Goal: Transaction & Acquisition: Register for event/course

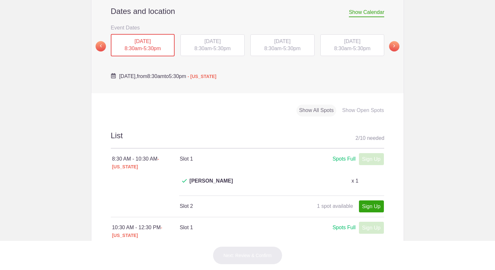
scroll to position [232, 0]
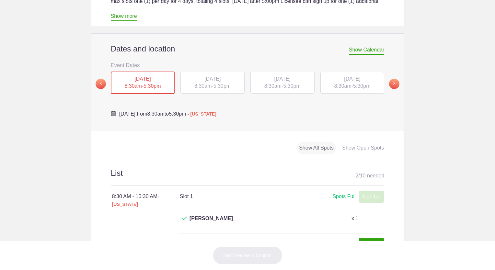
click at [199, 75] on div "[DATE] 8:30am - 5:30pm" at bounding box center [213, 83] width 64 height 22
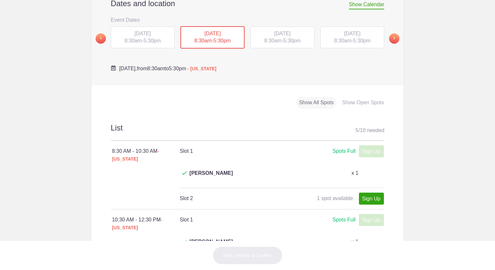
scroll to position [228, 0]
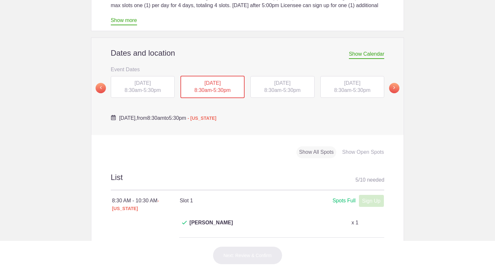
click at [293, 88] on span "5:30pm" at bounding box center [291, 91] width 17 height 6
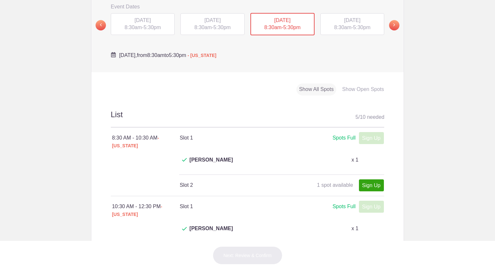
scroll to position [113, 0]
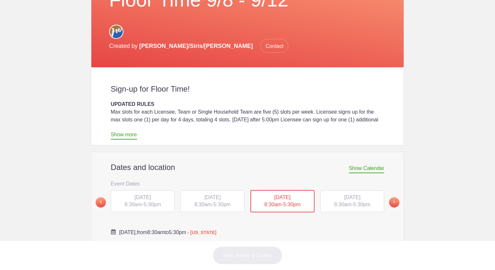
click at [344, 195] on span "[DATE]" at bounding box center [352, 198] width 16 height 6
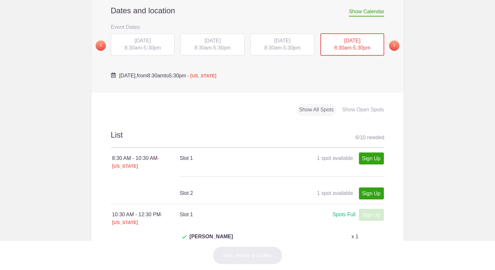
scroll to position [278, 0]
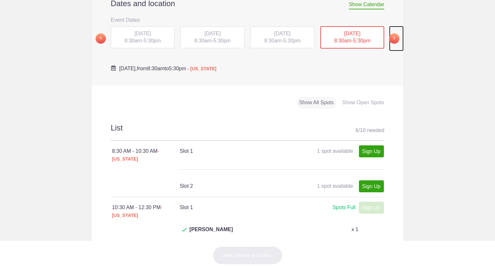
click at [393, 33] on span at bounding box center [394, 38] width 10 height 10
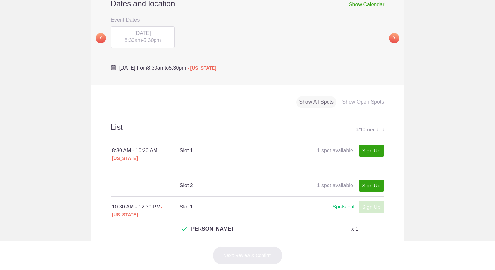
click at [143, 30] on span "[DATE]" at bounding box center [143, 33] width 16 height 6
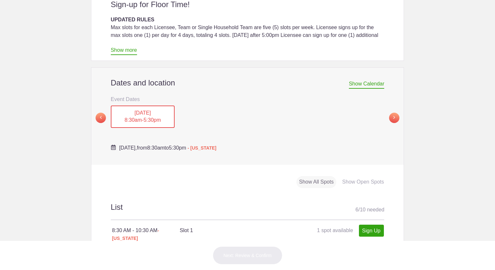
scroll to position [123, 0]
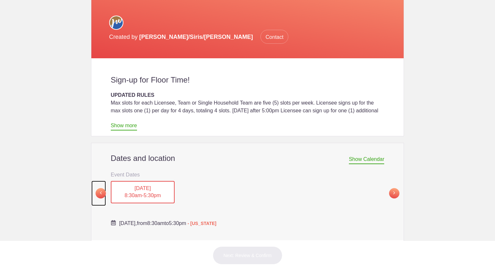
click at [100, 188] on span at bounding box center [101, 193] width 10 height 10
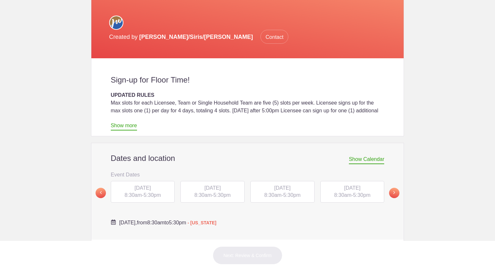
click at [151, 185] on span "[DATE]" at bounding box center [143, 188] width 16 height 6
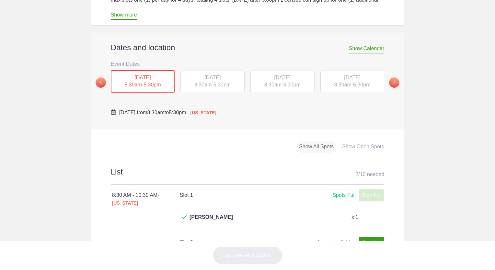
scroll to position [222, 0]
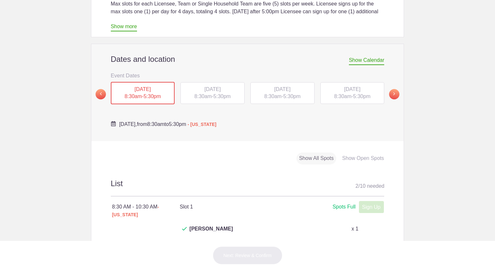
click at [226, 94] on span "5:30pm" at bounding box center [222, 97] width 17 height 6
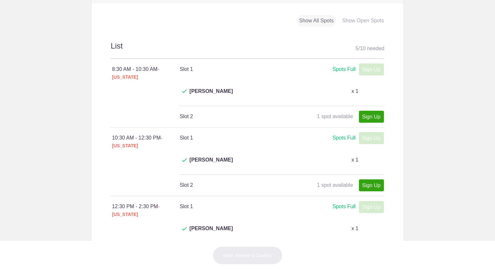
scroll to position [366, 0]
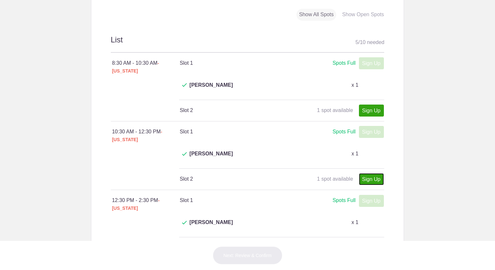
click at [370, 173] on link "Sign Up" at bounding box center [371, 179] width 25 height 12
type input "1"
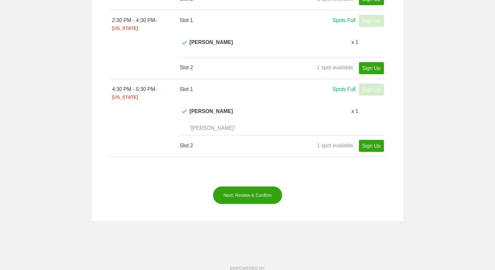
scroll to position [505, 0]
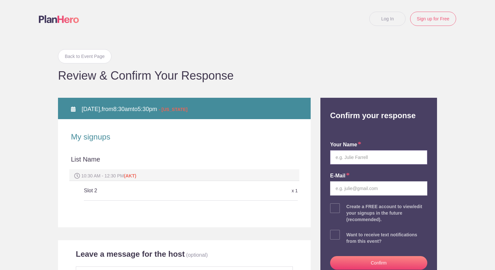
click at [342, 157] on input "text" at bounding box center [378, 157] width 97 height 14
type input "[PERSON_NAME]"
type input "[EMAIL_ADDRESS][DOMAIN_NAME]"
click at [352, 156] on input "[PERSON_NAME]" at bounding box center [378, 157] width 97 height 14
drag, startPoint x: 356, startPoint y: 158, endPoint x: 345, endPoint y: 158, distance: 10.4
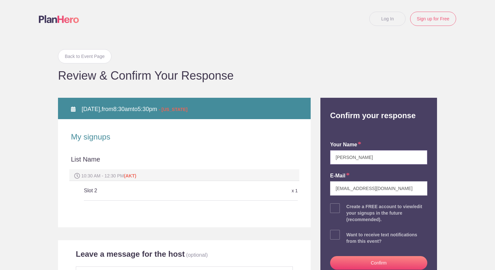
click at [345, 158] on input "[PERSON_NAME]" at bounding box center [378, 157] width 97 height 14
type input "[PERSON_NAME]"
click at [461, 121] on body "Log In Sign up for Free Back to Event Page Back to Event Page Review & Confirm …" at bounding box center [247, 135] width 495 height 270
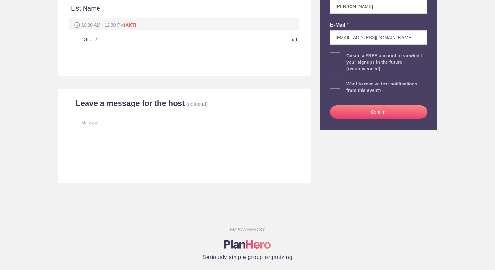
click at [370, 113] on button "Confirm" at bounding box center [378, 112] width 97 height 14
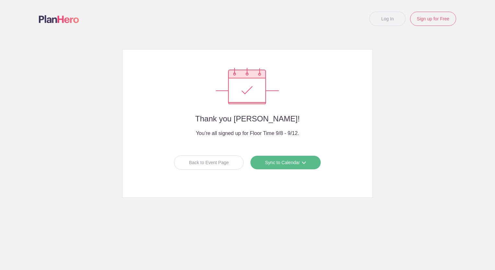
click at [301, 160] on link "Sync to Calendar" at bounding box center [285, 163] width 71 height 14
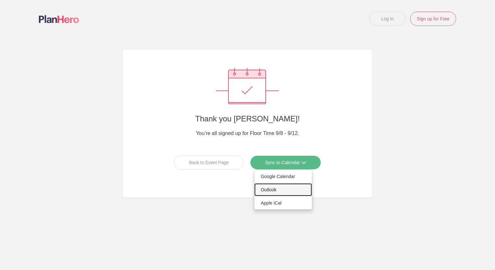
click at [285, 188] on link "Outlook" at bounding box center [284, 190] width 58 height 13
